Goal: Check status

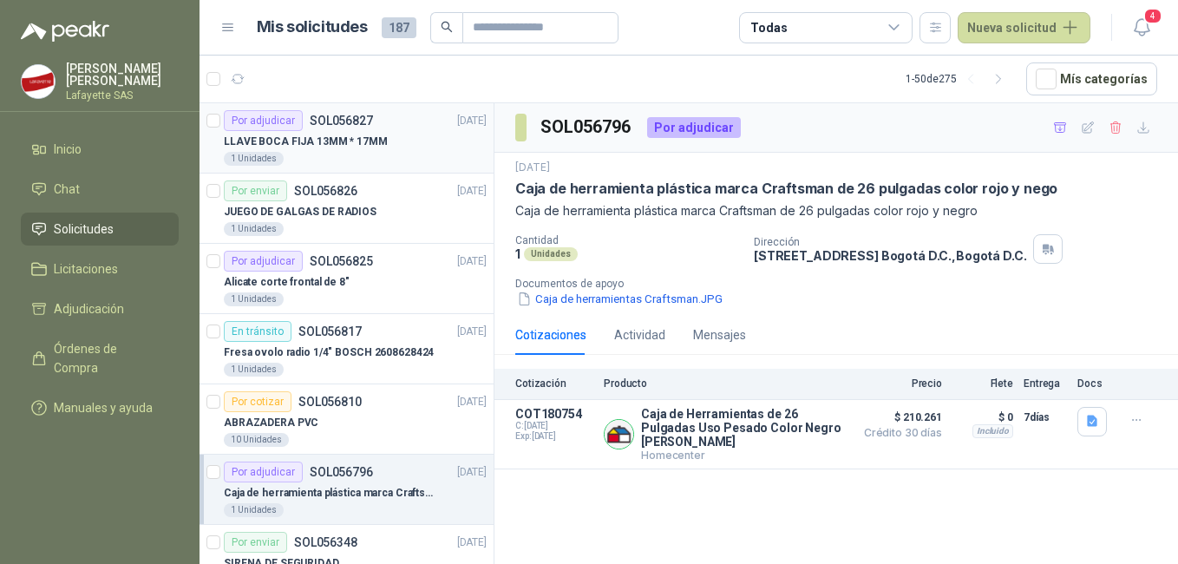
click at [341, 140] on p "LLAVE BOCA FIJA 13MM * 17MM" at bounding box center [306, 142] width 164 height 16
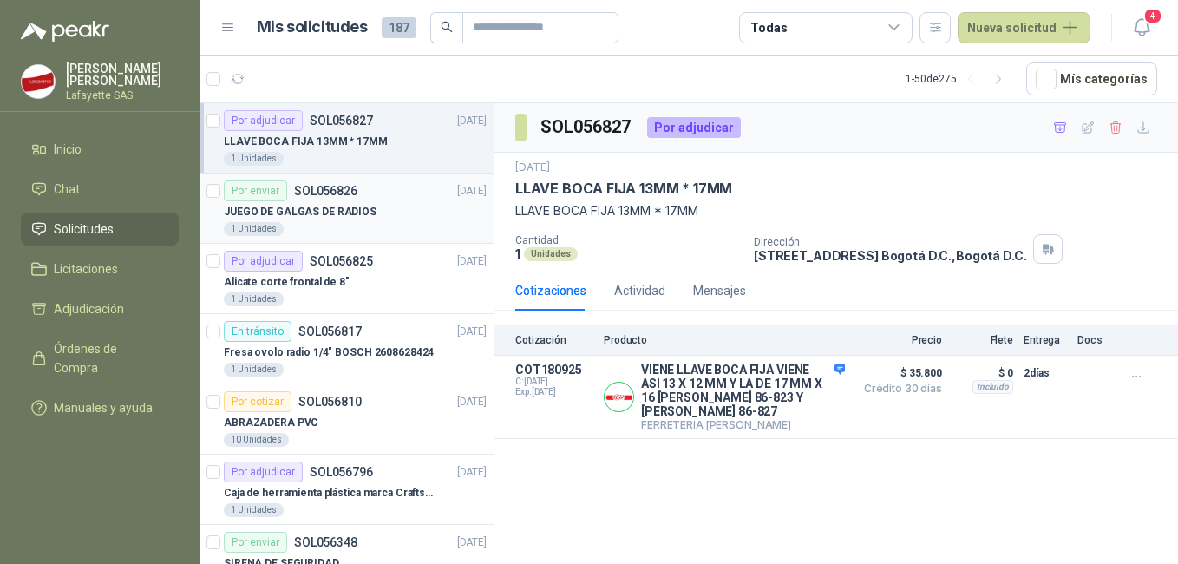
click at [343, 206] on p "JUEGO DE GALGAS DE RADIOS" at bounding box center [300, 212] width 153 height 16
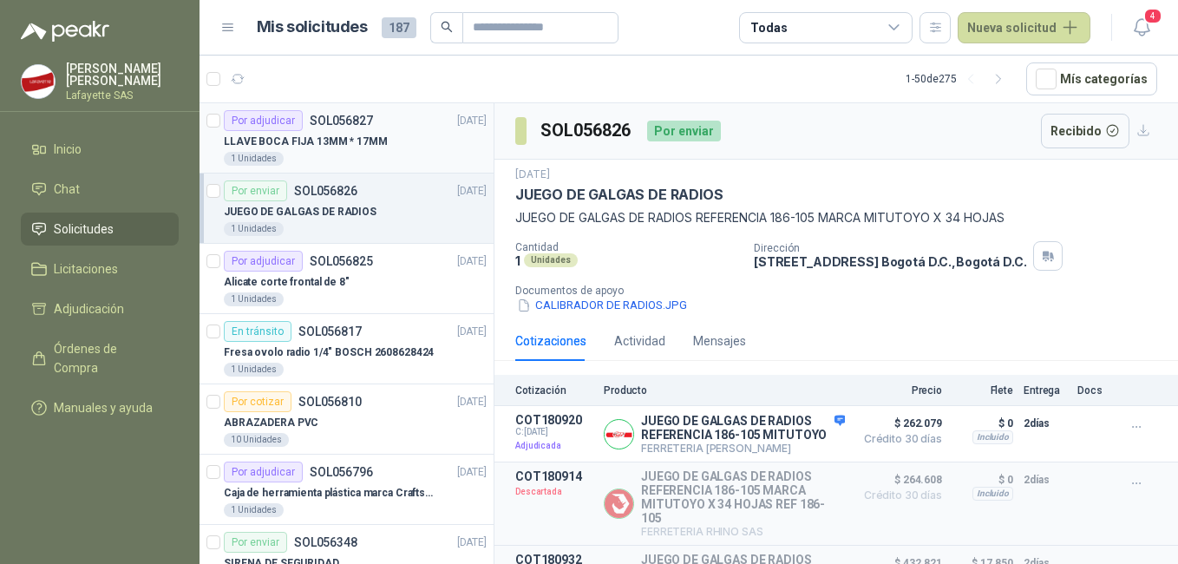
click at [317, 160] on div "1 Unidades" at bounding box center [355, 159] width 263 height 14
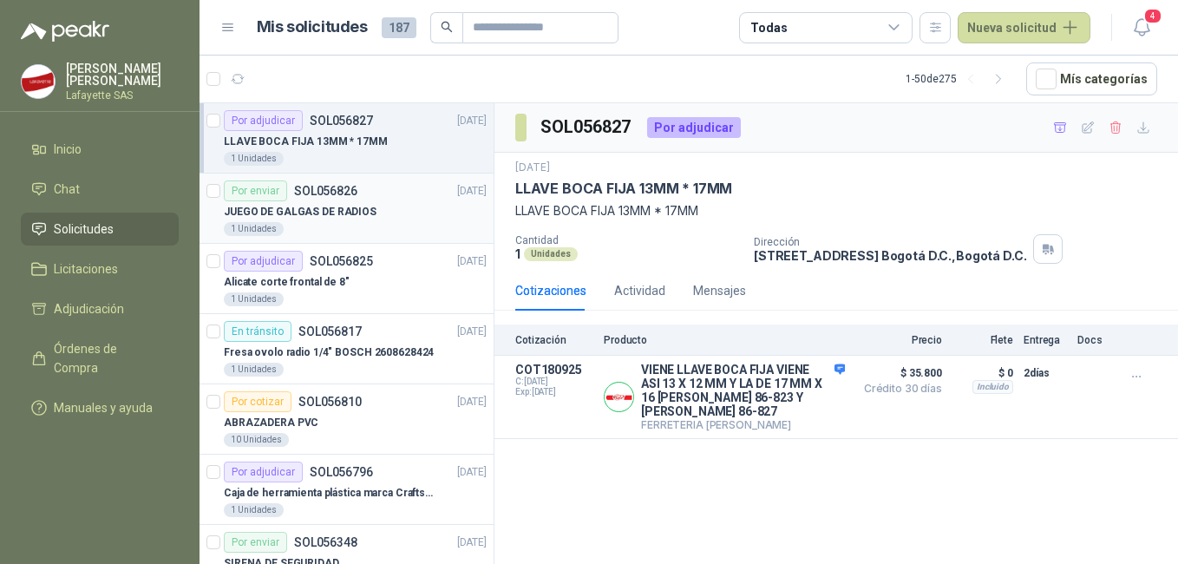
click at [343, 217] on p "JUEGO DE GALGAS DE RADIOS" at bounding box center [300, 212] width 153 height 16
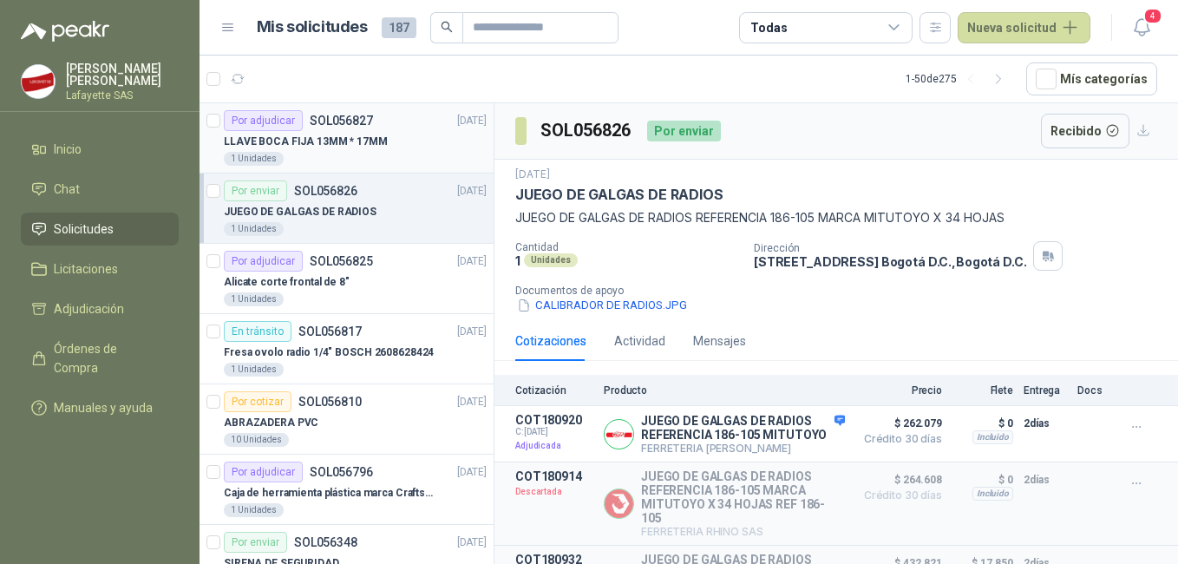
click at [307, 155] on div "1 Unidades" at bounding box center [355, 159] width 263 height 14
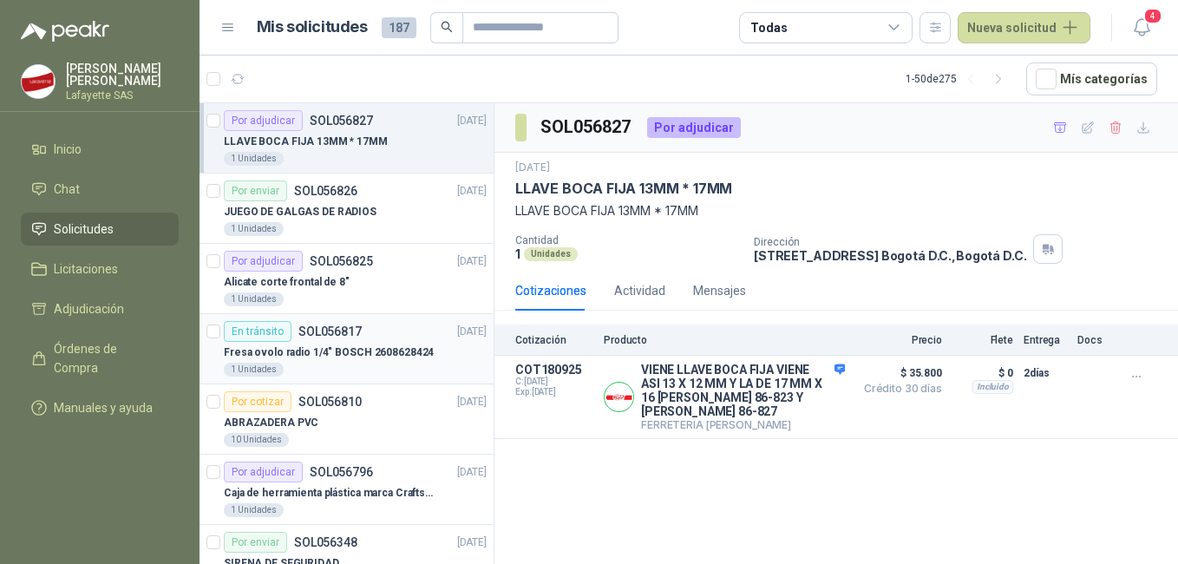
click at [402, 335] on div "En tránsito SOL056817 19/09/25" at bounding box center [355, 331] width 263 height 21
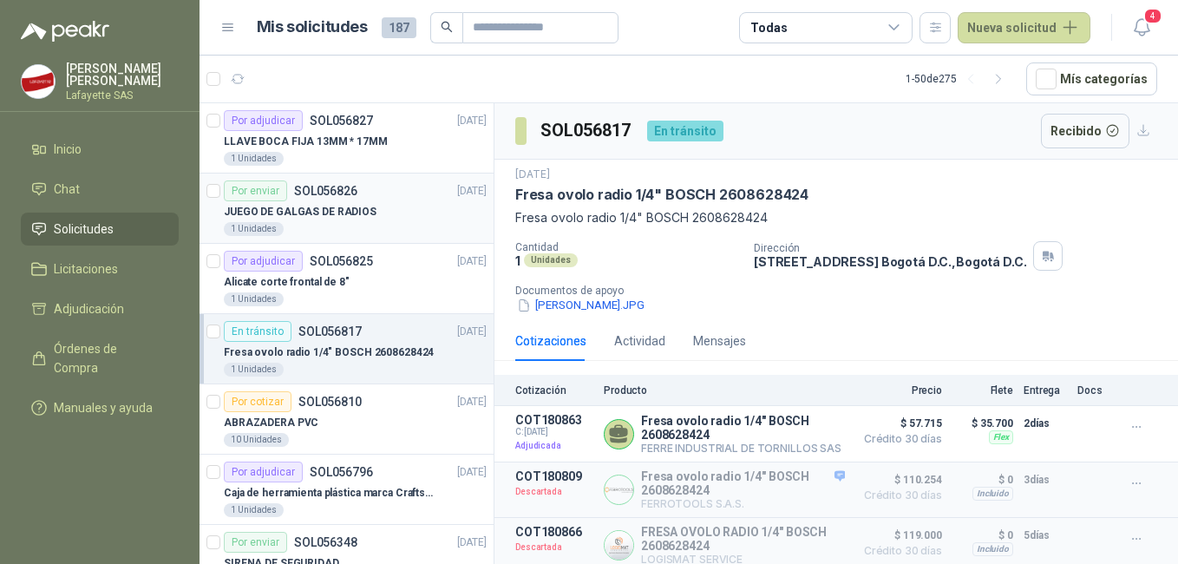
click at [349, 215] on p "JUEGO DE GALGAS DE RADIOS" at bounding box center [300, 212] width 153 height 16
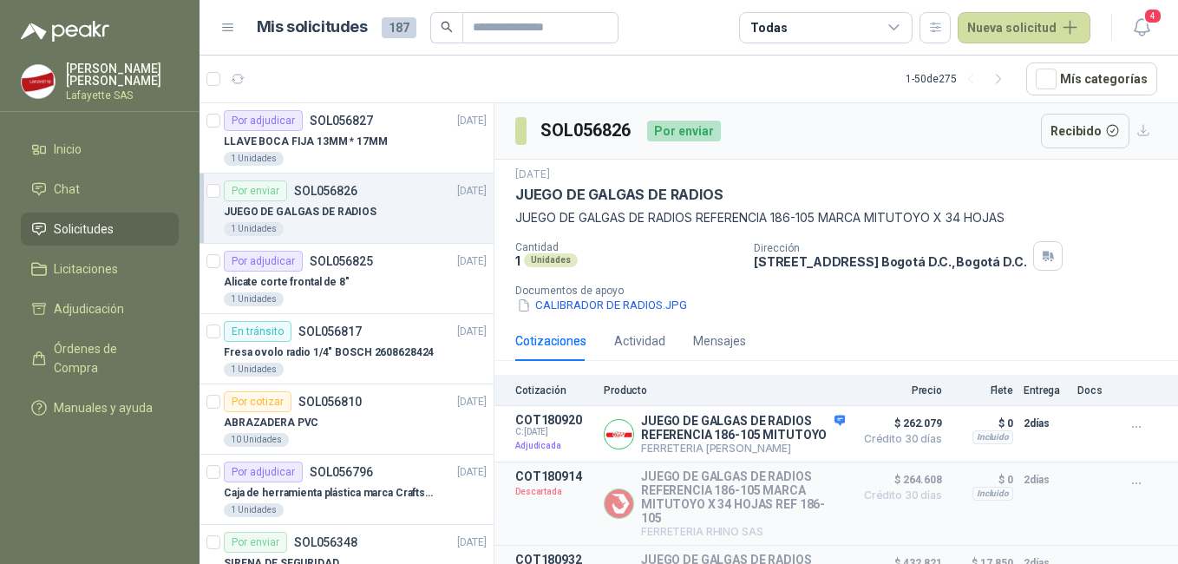
click at [704, 133] on div "Por enviar" at bounding box center [684, 131] width 74 height 21
